Goal: Task Accomplishment & Management: Complete application form

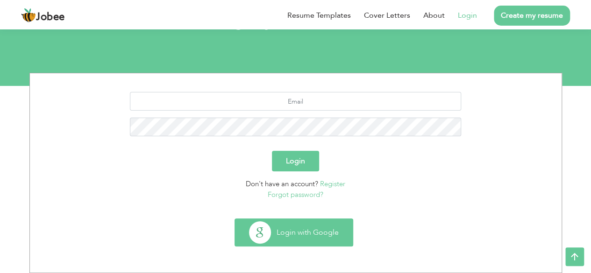
click at [328, 224] on button "Login with Google" at bounding box center [294, 232] width 118 height 27
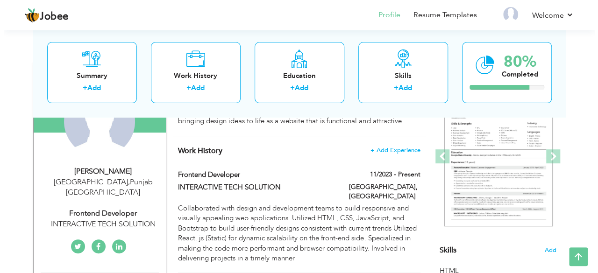
scroll to position [115, 0]
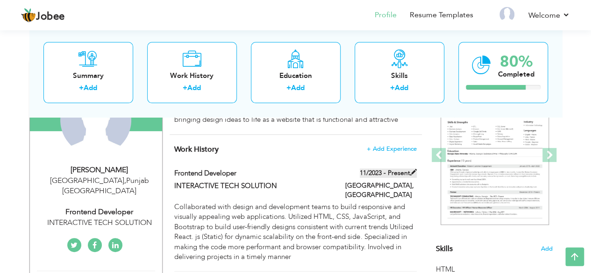
click at [411, 169] on label "11/2023 - Present" at bounding box center [388, 173] width 57 height 9
type input "Frontend Developer"
type input "INTERACTIVE TECH SOLUTION"
type input "11/2023"
type input "[GEOGRAPHIC_DATA]"
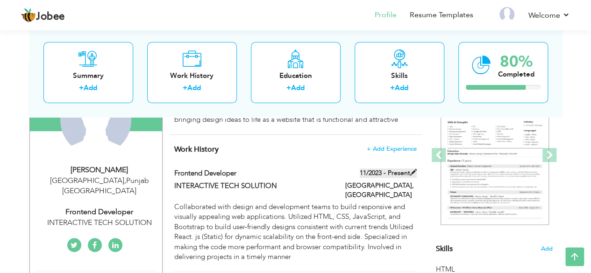
type input "[GEOGRAPHIC_DATA]"
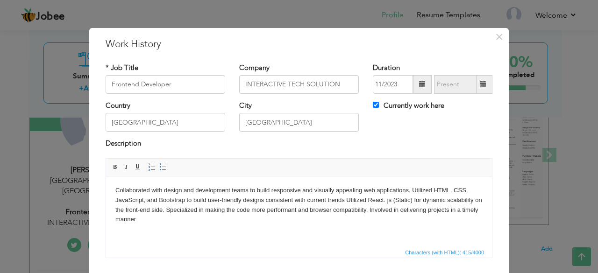
click at [399, 107] on label "Currently work here" at bounding box center [408, 106] width 71 height 10
click at [379, 107] on input "Currently work here" at bounding box center [376, 105] width 6 height 6
checkbox input "false"
click at [485, 86] on span at bounding box center [483, 84] width 18 height 19
type input "08/2025"
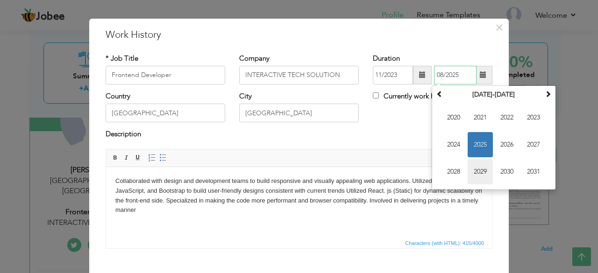
scroll to position [6, 0]
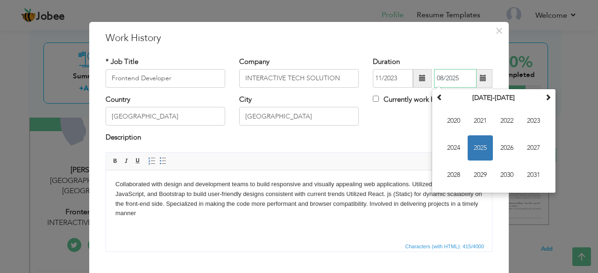
click at [480, 139] on span "2025" at bounding box center [480, 147] width 25 height 25
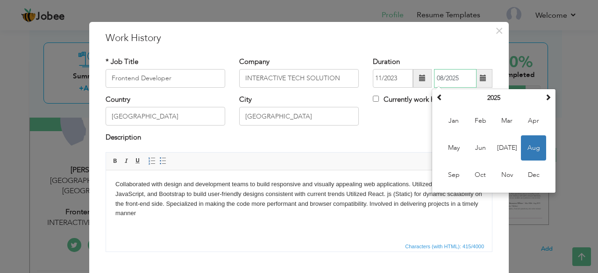
click at [526, 153] on span "Aug" at bounding box center [533, 147] width 25 height 25
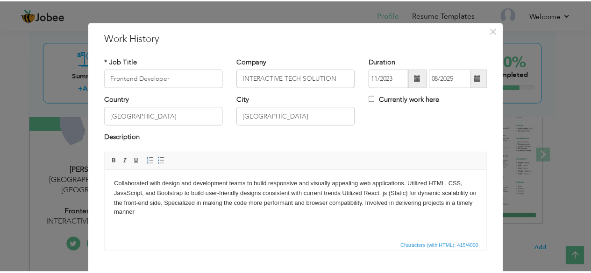
scroll to position [60, 0]
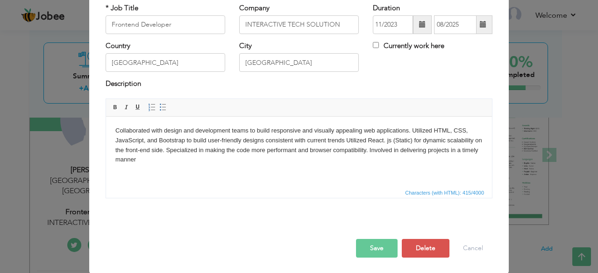
click at [375, 252] on button "Save" at bounding box center [377, 248] width 42 height 19
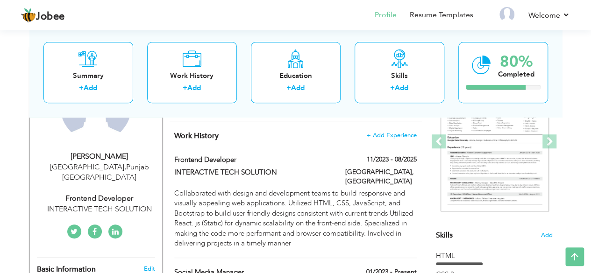
scroll to position [75, 0]
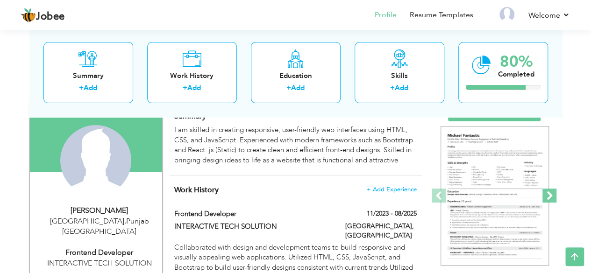
click at [550, 193] on span at bounding box center [549, 196] width 14 height 14
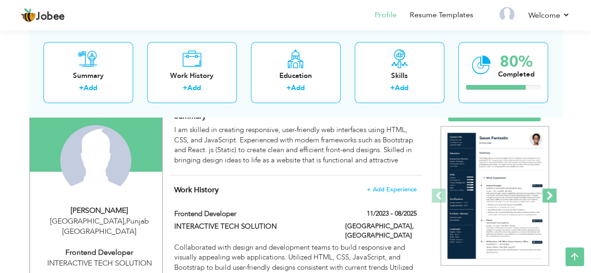
click at [550, 193] on span at bounding box center [549, 196] width 14 height 14
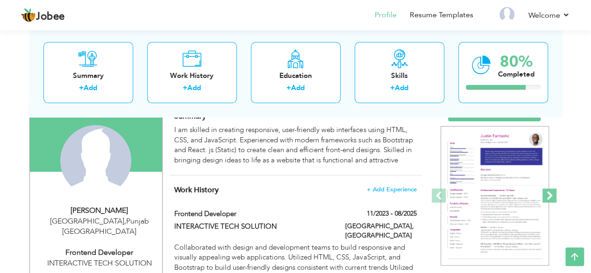
click at [550, 193] on span at bounding box center [549, 196] width 14 height 14
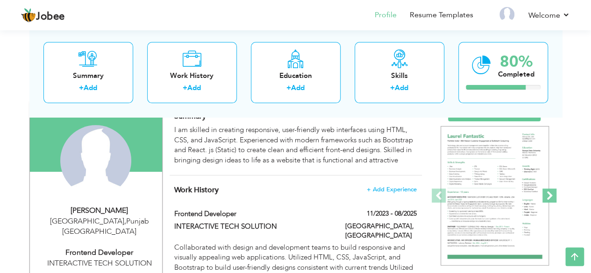
click at [550, 193] on span at bounding box center [549, 196] width 14 height 14
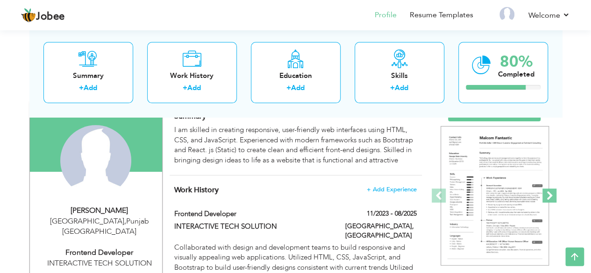
click at [550, 193] on span at bounding box center [549, 196] width 14 height 14
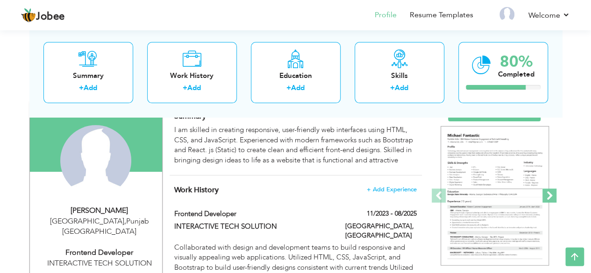
click at [550, 193] on span at bounding box center [549, 196] width 14 height 14
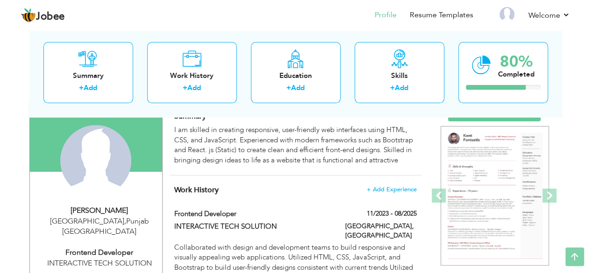
scroll to position [0, 0]
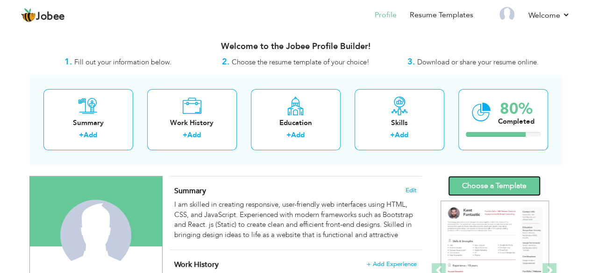
click at [469, 183] on link "Choose a Template" at bounding box center [494, 186] width 93 height 20
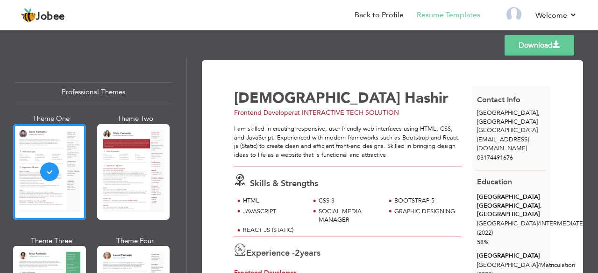
click at [528, 49] on link "Download" at bounding box center [540, 45] width 70 height 21
click at [398, 19] on link "Back to Profile" at bounding box center [379, 15] width 49 height 11
